Goal: Navigation & Orientation: Find specific page/section

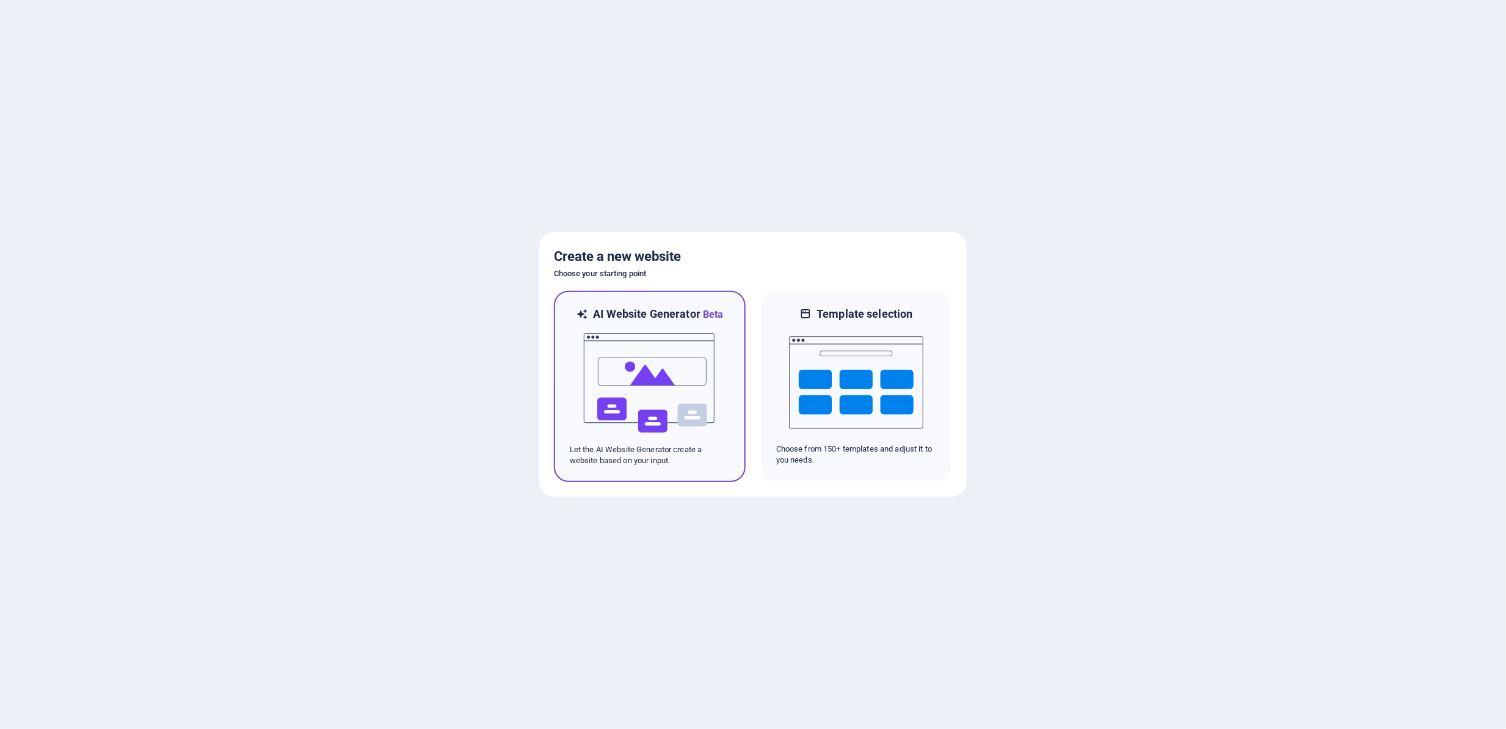
click at [651, 452] on p "Let the AI Website Generator create a website based on your input." at bounding box center [650, 455] width 160 height 22
click at [660, 392] on img at bounding box center [650, 383] width 134 height 122
click at [669, 357] on img at bounding box center [650, 383] width 134 height 122
